Goal: Check status: Check status

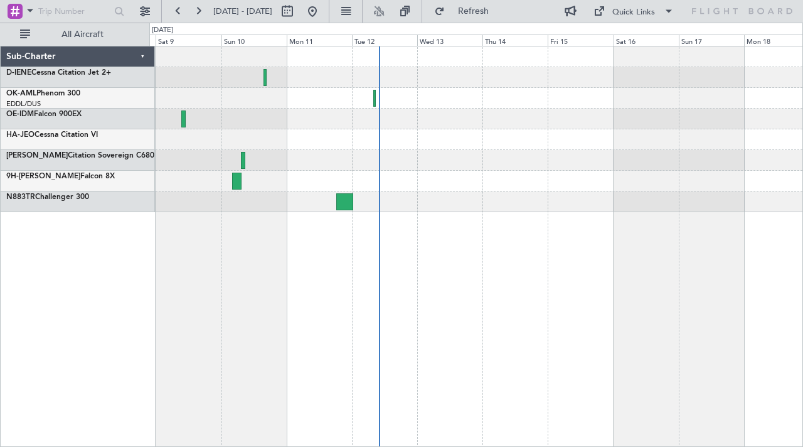
click at [441, 176] on div at bounding box center [475, 181] width 653 height 21
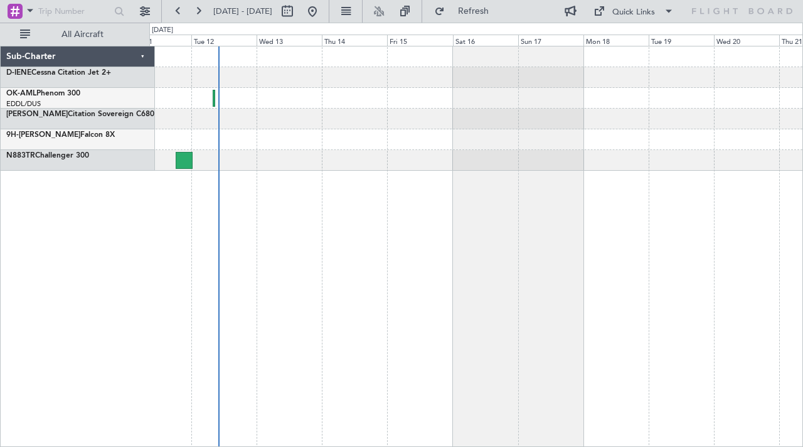
click at [326, 95] on div at bounding box center [475, 98] width 653 height 21
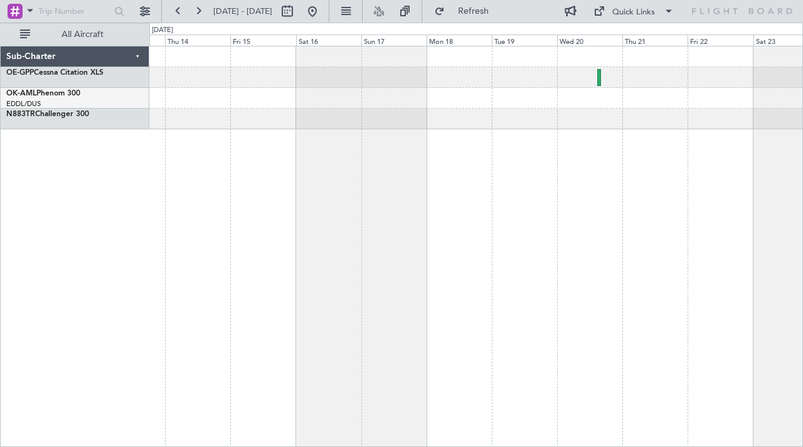
click at [597, 118] on div at bounding box center [475, 119] width 653 height 21
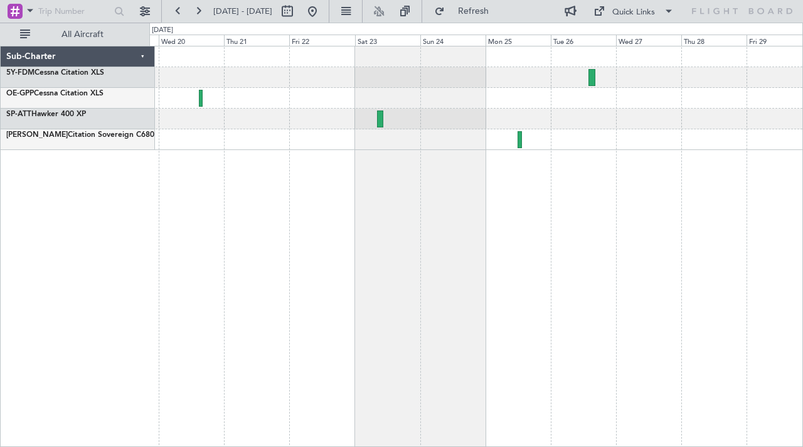
click at [565, 159] on div at bounding box center [476, 246] width 654 height 401
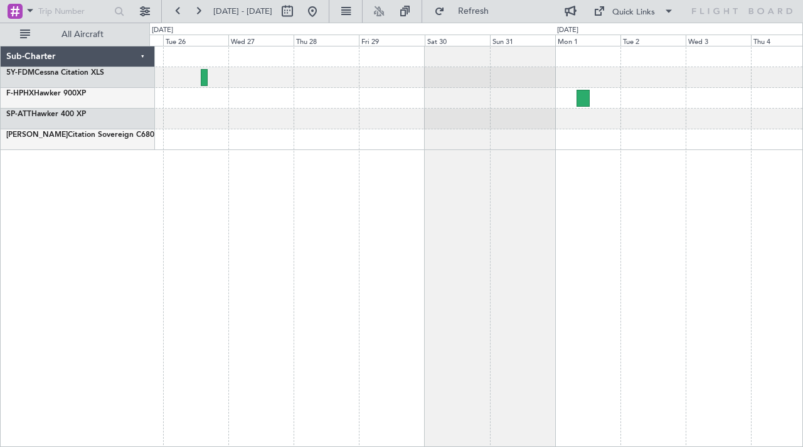
click at [412, 156] on div at bounding box center [476, 246] width 654 height 401
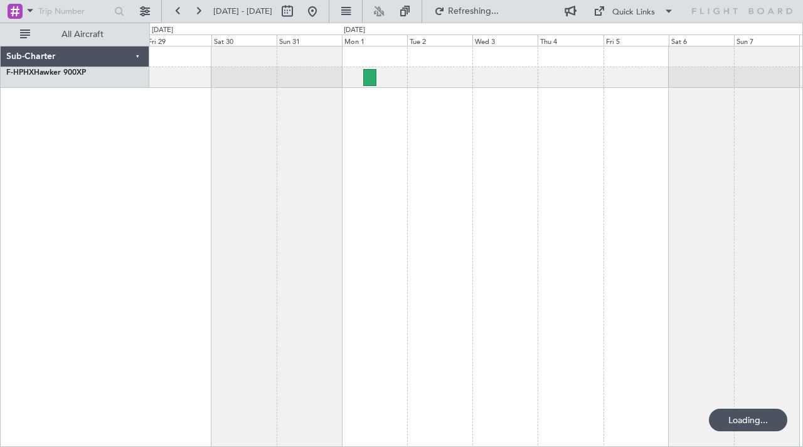
click at [478, 128] on div at bounding box center [476, 246] width 654 height 401
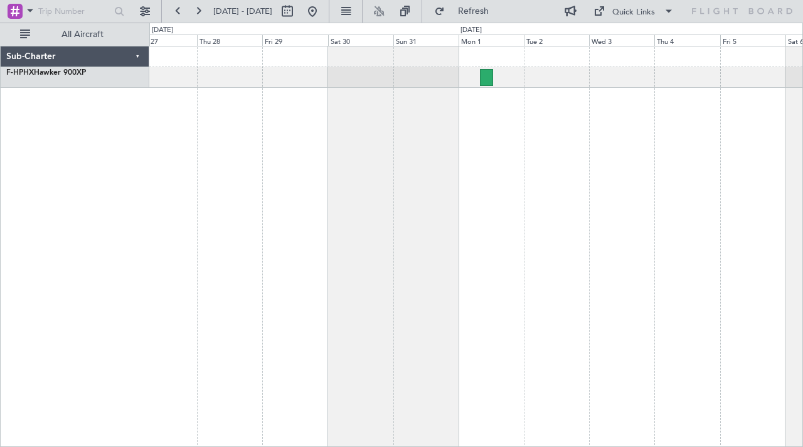
click at [624, 103] on div at bounding box center [476, 246] width 654 height 401
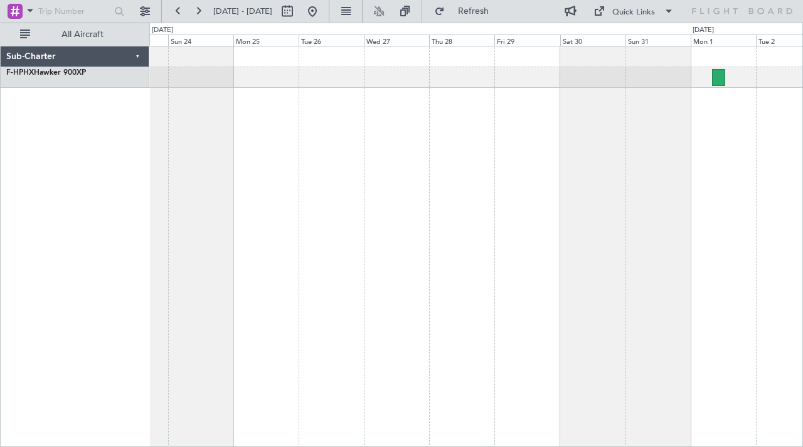
click at [728, 110] on div at bounding box center [476, 246] width 654 height 401
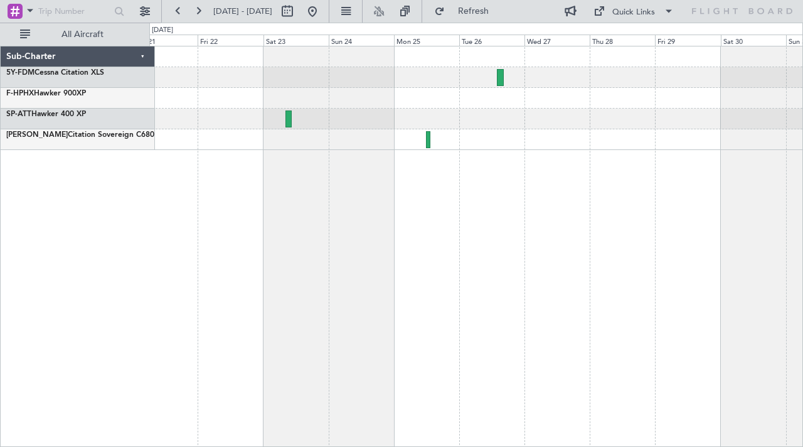
click at [694, 124] on div at bounding box center [476, 246] width 654 height 401
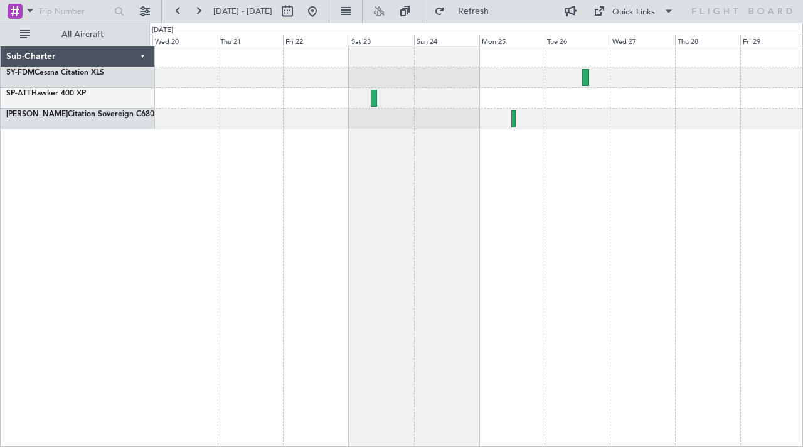
click at [594, 154] on div at bounding box center [476, 246] width 654 height 401
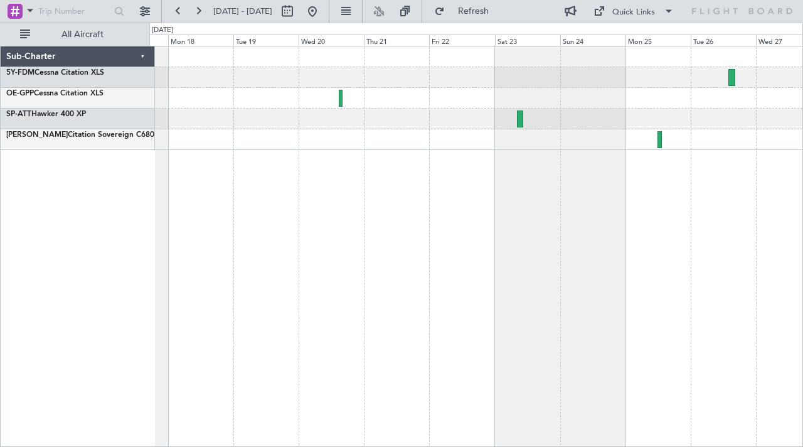
click at [607, 149] on div at bounding box center [476, 246] width 654 height 401
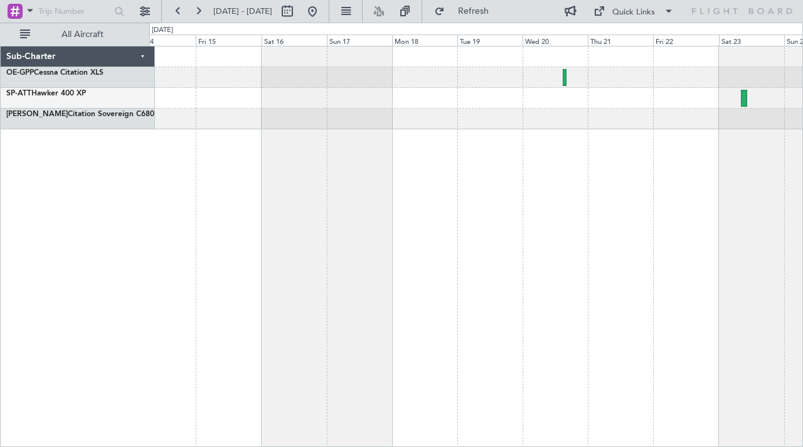
click at [569, 140] on div at bounding box center [476, 246] width 654 height 401
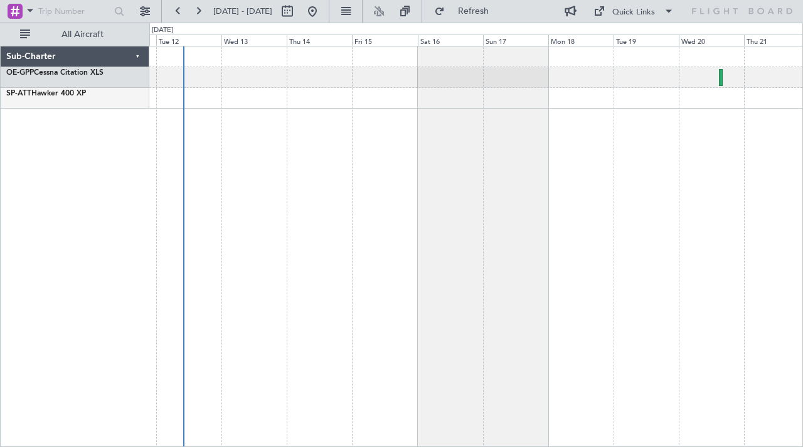
click at [593, 151] on div at bounding box center [476, 246] width 654 height 401
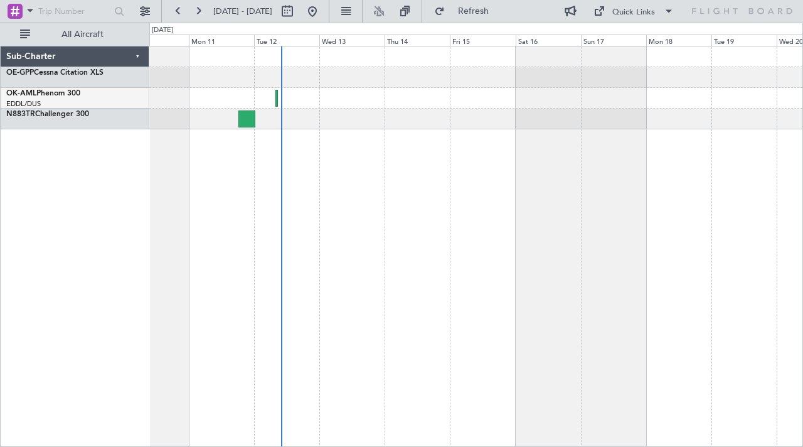
click at [605, 131] on div at bounding box center [476, 246] width 654 height 401
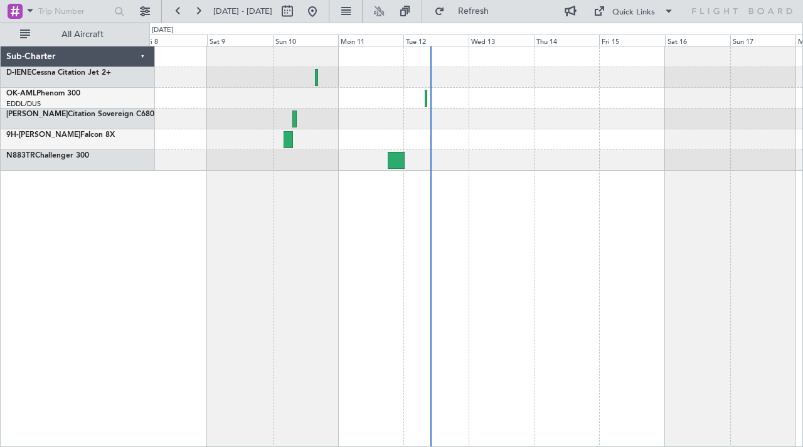
click at [551, 137] on div at bounding box center [476, 246] width 654 height 401
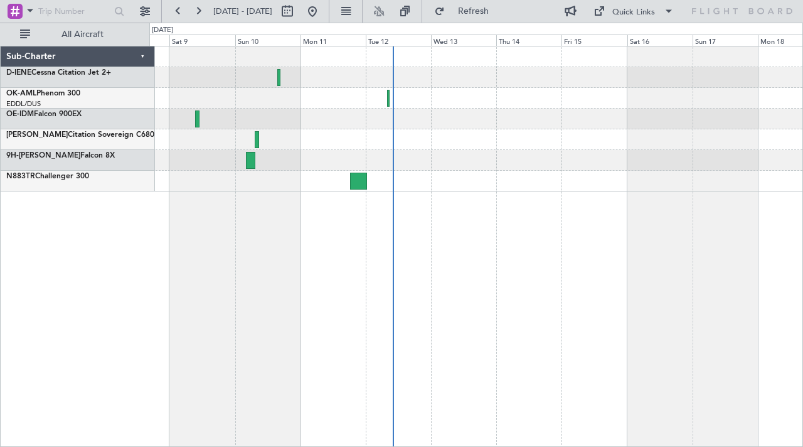
click at [355, 163] on div at bounding box center [475, 160] width 653 height 21
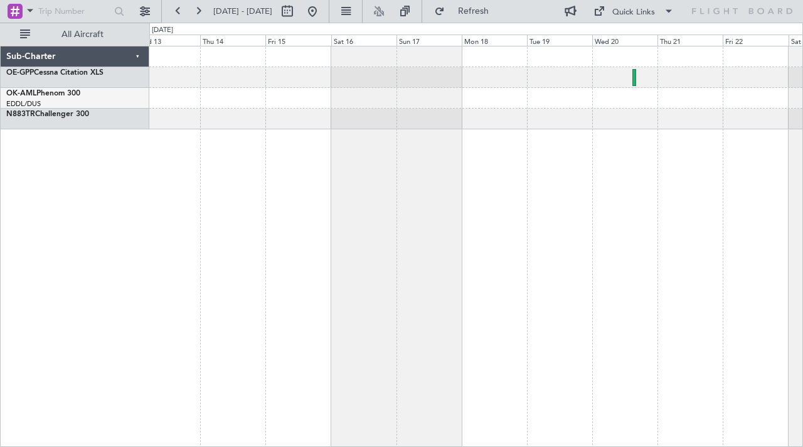
click at [404, 152] on div at bounding box center [476, 246] width 654 height 401
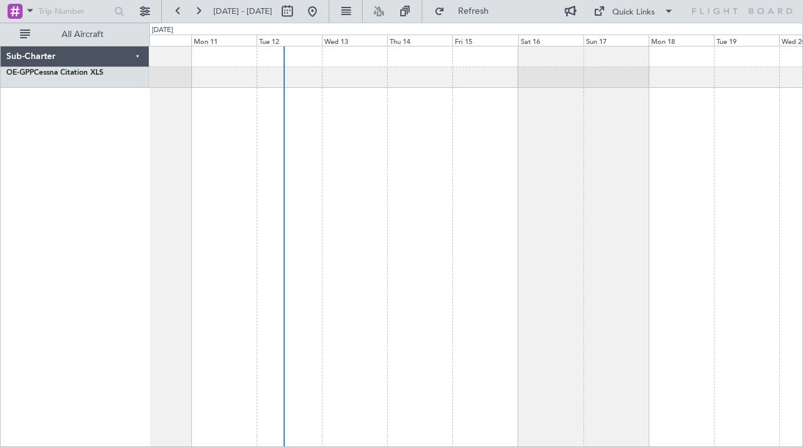
click at [659, 135] on div at bounding box center [476, 246] width 654 height 401
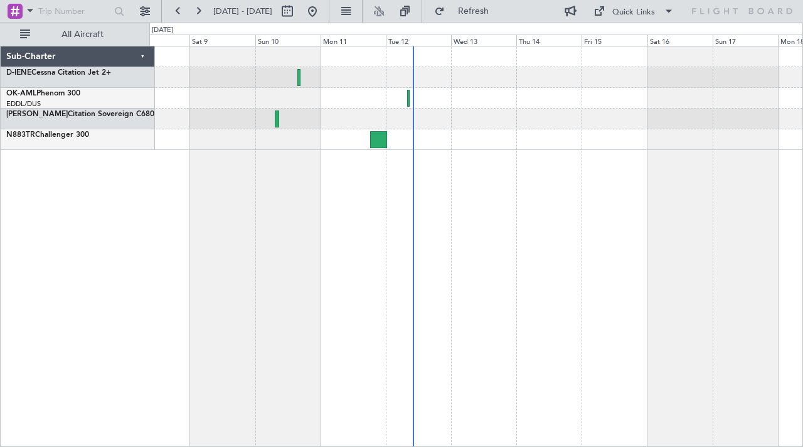
click at [729, 77] on div at bounding box center [476, 246] width 654 height 401
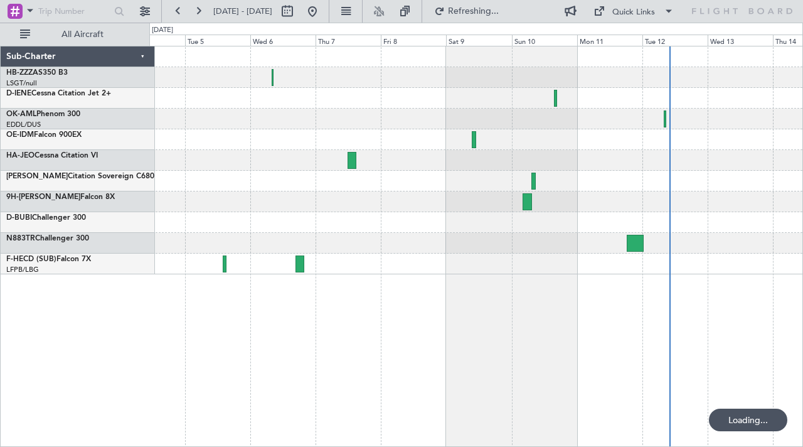
click at [364, 99] on div at bounding box center [475, 160] width 653 height 228
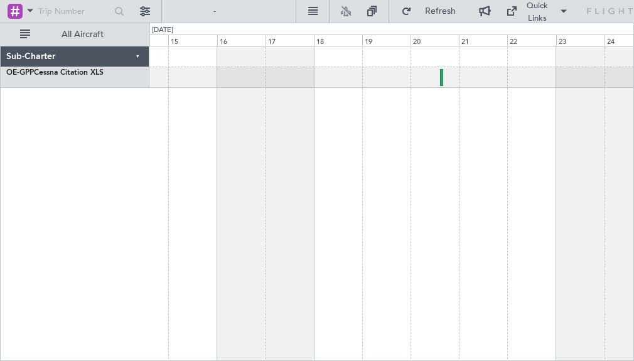
click at [285, 169] on div at bounding box center [391, 203] width 484 height 315
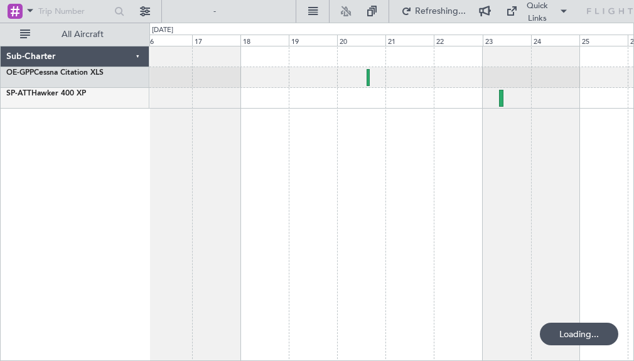
click at [274, 134] on div at bounding box center [391, 203] width 484 height 315
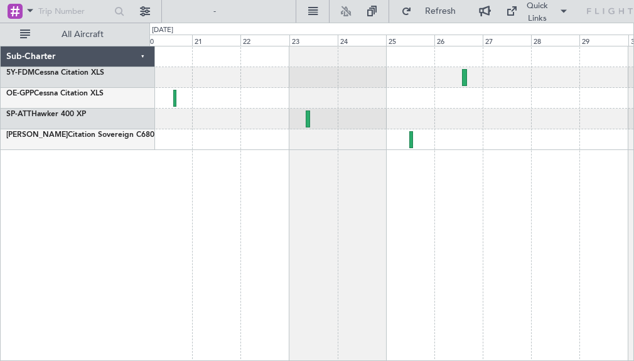
click at [461, 157] on div at bounding box center [391, 203] width 484 height 315
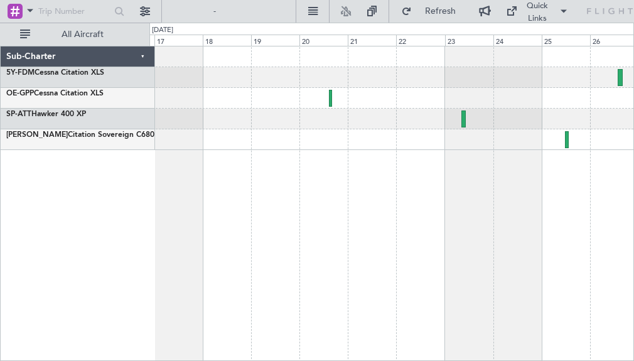
click at [411, 112] on div at bounding box center [391, 119] width 484 height 21
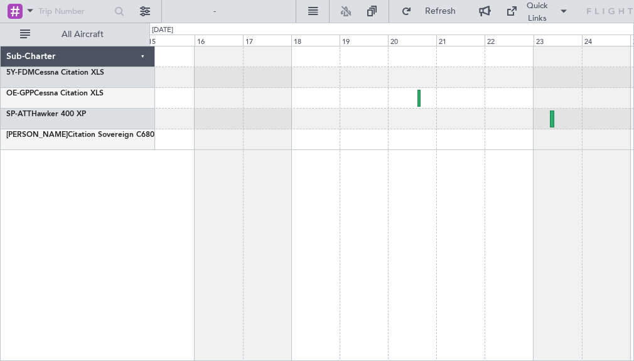
click at [550, 159] on div at bounding box center [391, 203] width 484 height 315
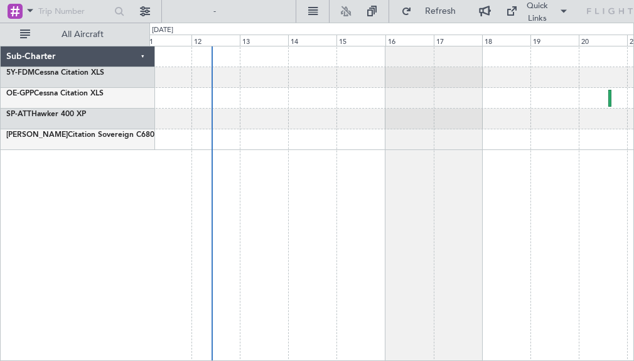
click at [457, 159] on div at bounding box center [391, 203] width 484 height 315
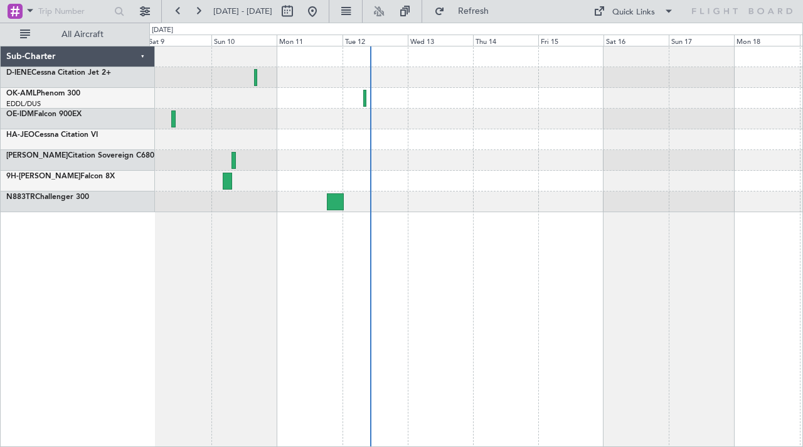
click at [408, 209] on div at bounding box center [475, 201] width 653 height 21
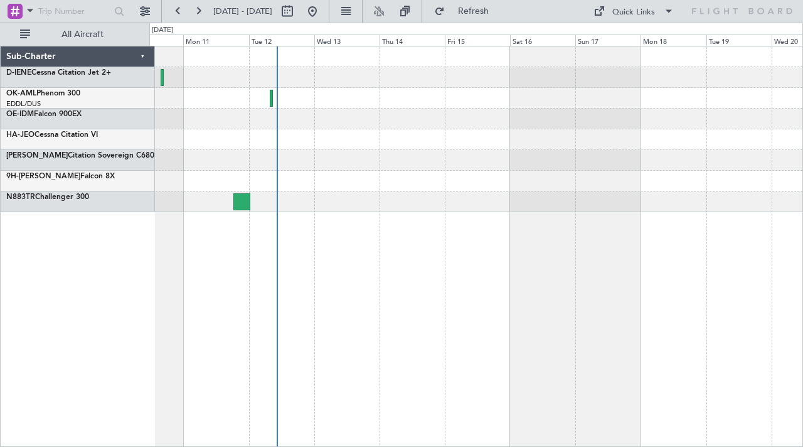
click at [267, 203] on div at bounding box center [475, 129] width 653 height 166
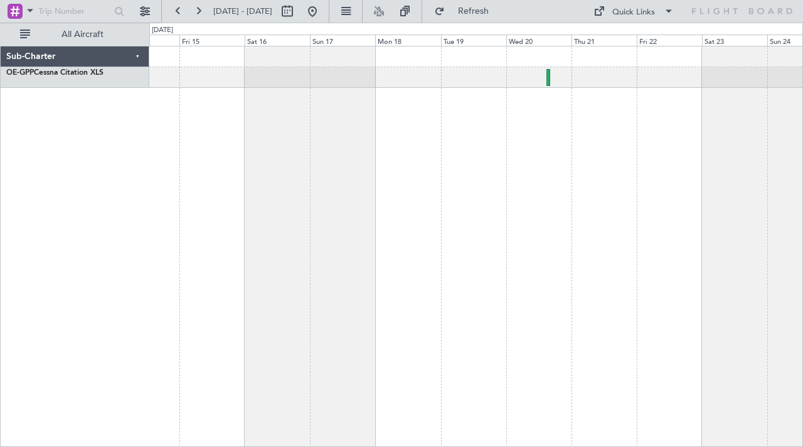
click at [384, 163] on div at bounding box center [476, 246] width 654 height 401
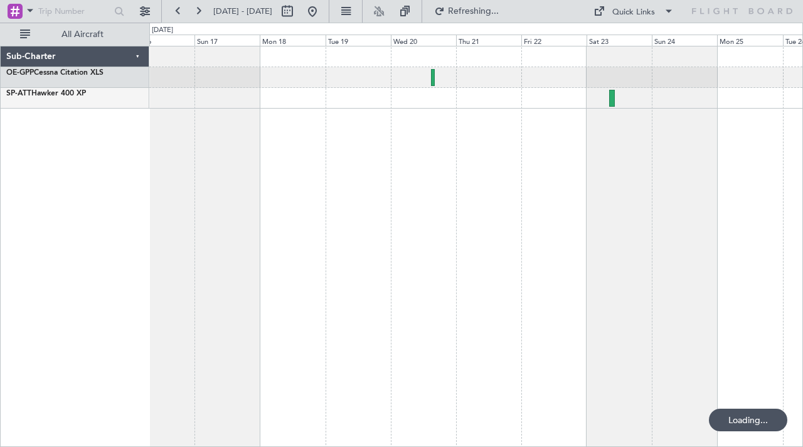
click at [431, 179] on div at bounding box center [476, 246] width 654 height 401
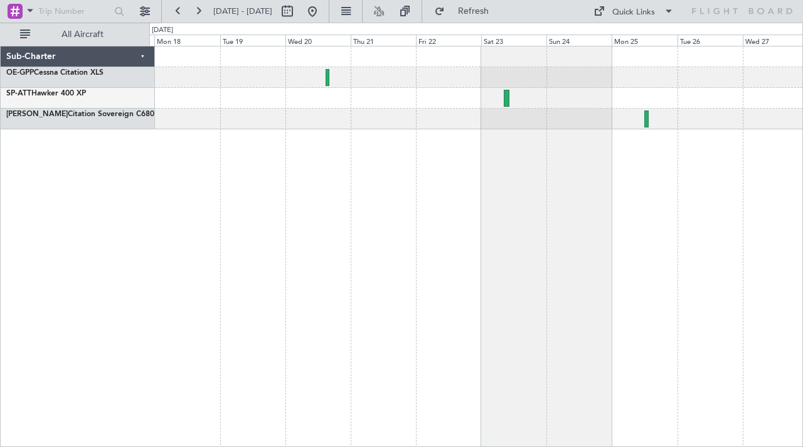
click at [392, 109] on div at bounding box center [475, 119] width 653 height 21
